Goal: Information Seeking & Learning: Learn about a topic

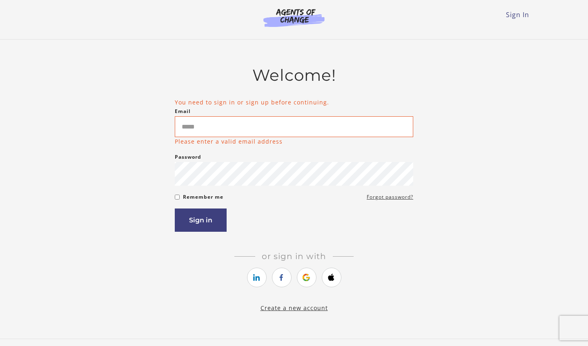
click at [297, 20] on img at bounding box center [294, 17] width 78 height 19
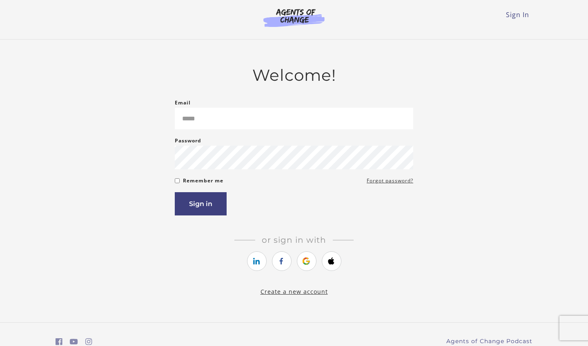
type input "*"
type input "**********"
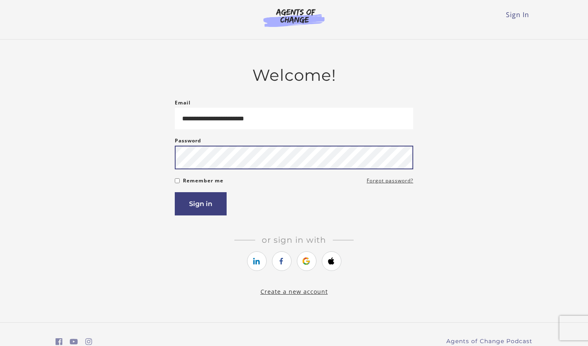
click at [201, 205] on button "Sign in" at bounding box center [201, 203] width 52 height 23
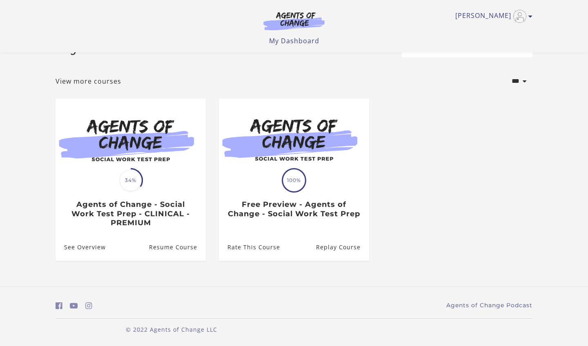
scroll to position [29, 0]
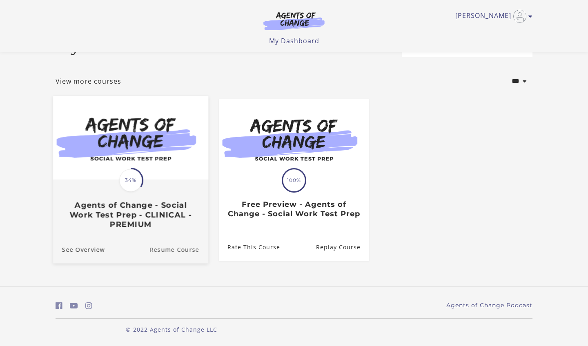
click at [160, 252] on link "Resume Course" at bounding box center [178, 249] width 59 height 27
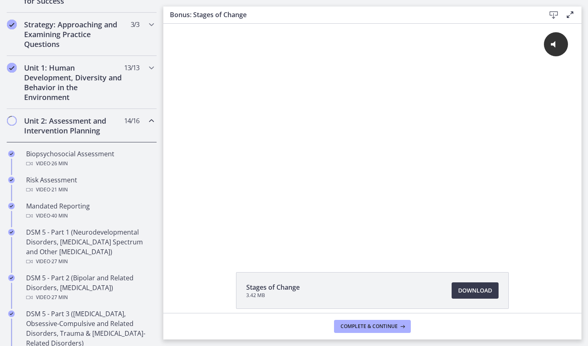
scroll to position [171, 0]
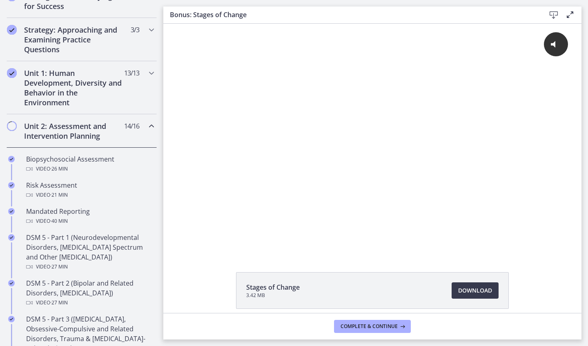
click at [136, 133] on div "Unit 2: Assessment and Intervention Planning 14 / 16 Completed" at bounding box center [82, 130] width 150 height 33
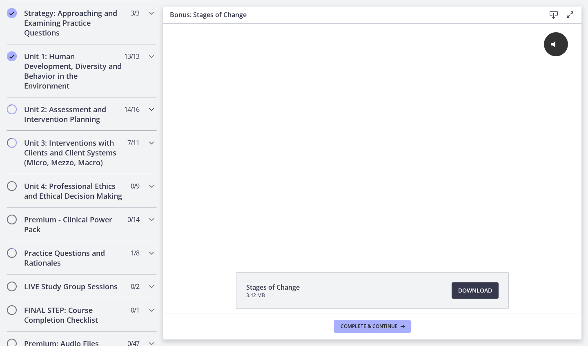
scroll to position [191, 0]
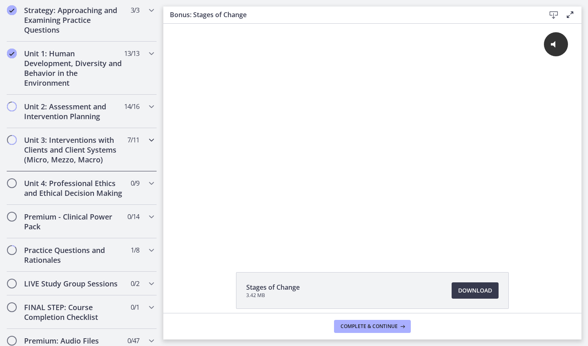
click at [132, 136] on span "7 / 11 Completed" at bounding box center [133, 140] width 12 height 10
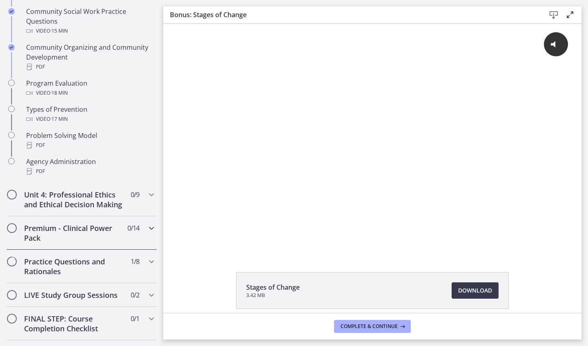
scroll to position [495, 0]
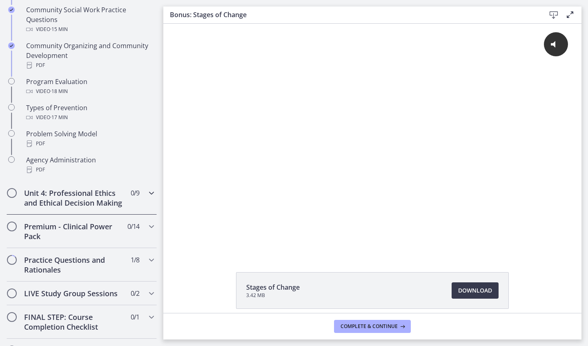
click at [123, 199] on h2 "Unit 4: Professional Ethics and Ethical Decision Making" at bounding box center [74, 198] width 100 height 20
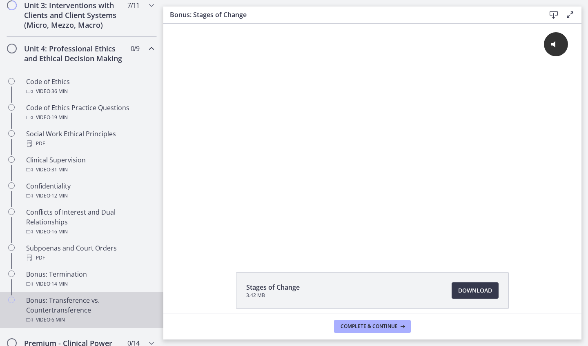
scroll to position [303, 0]
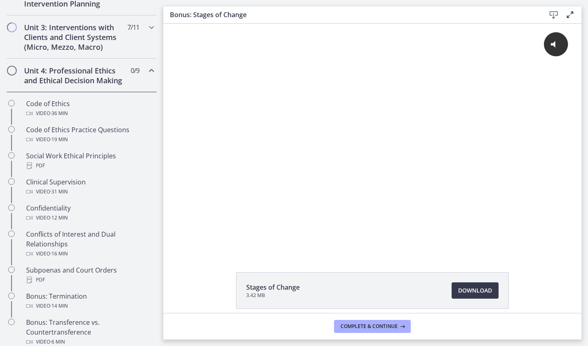
click at [137, 80] on div "Unit 4: Professional Ethics and Ethical Decision Making 0 / 9 Completed" at bounding box center [82, 75] width 150 height 33
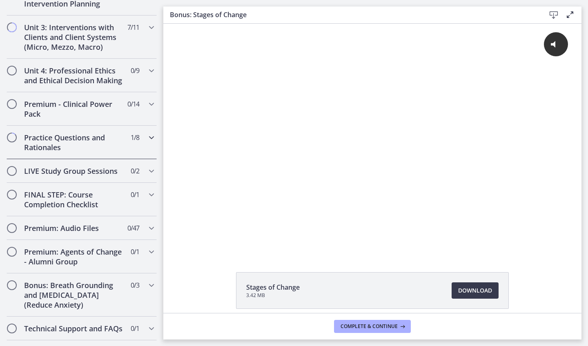
click at [113, 145] on h2 "Practice Questions and Rationales" at bounding box center [74, 143] width 100 height 20
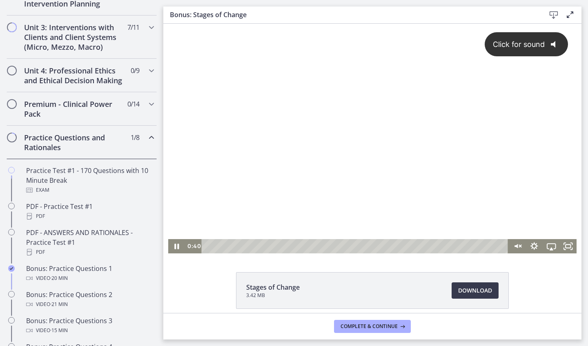
click at [229, 160] on div "Click for sound @keyframes VOLUME_SMALL_WAVE_FLASH { 0% { opacity: 0; } 33% { o…" at bounding box center [372, 132] width 409 height 216
click at [250, 165] on div at bounding box center [372, 139] width 409 height 230
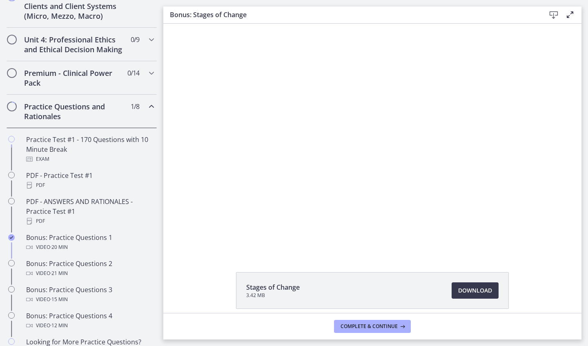
scroll to position [334, 0]
